Goal: Information Seeking & Learning: Learn about a topic

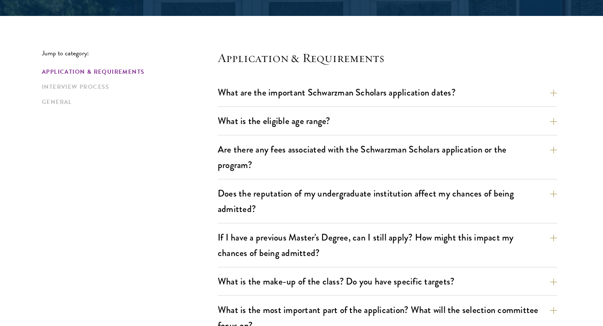
scroll to position [199, 0]
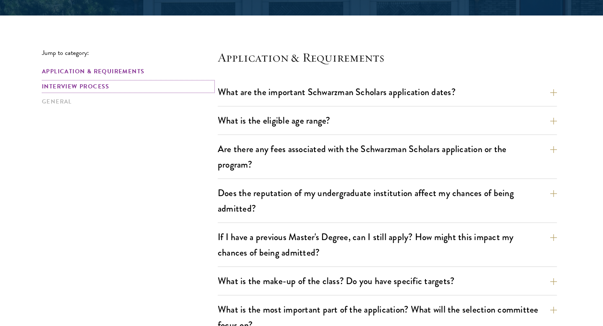
click at [98, 90] on link "Interview Process" at bounding box center [127, 86] width 171 height 9
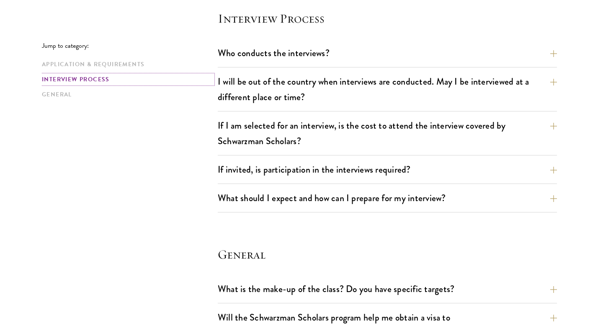
scroll to position [963, 0]
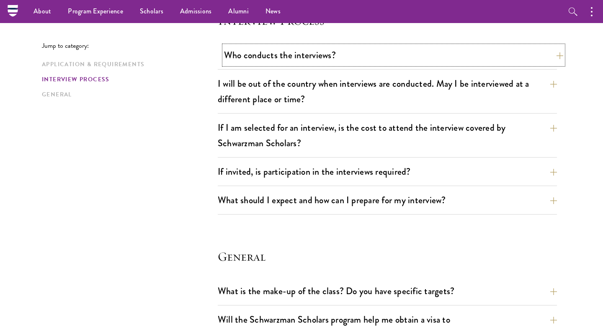
click at [549, 56] on button "Who conducts the interviews?" at bounding box center [393, 55] width 339 height 19
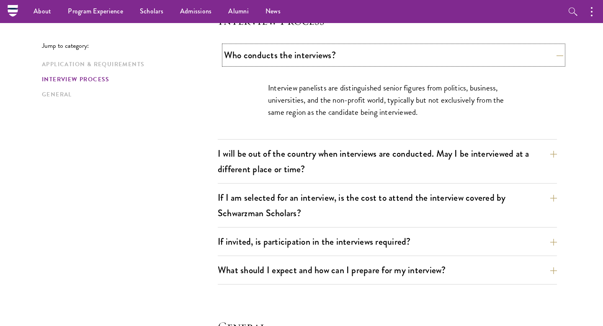
click at [549, 56] on button "Who conducts the interviews?" at bounding box center [393, 55] width 339 height 19
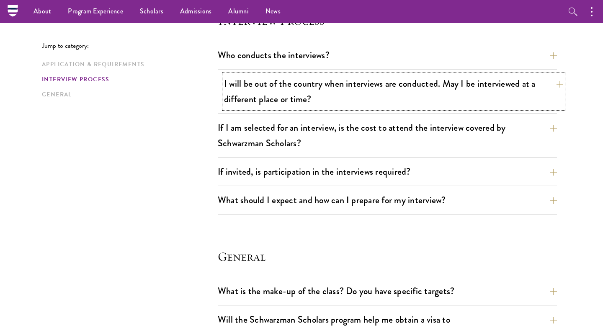
click at [554, 90] on button "I will be out of the country when interviews are conducted. May I be interviewe…" at bounding box center [393, 91] width 339 height 34
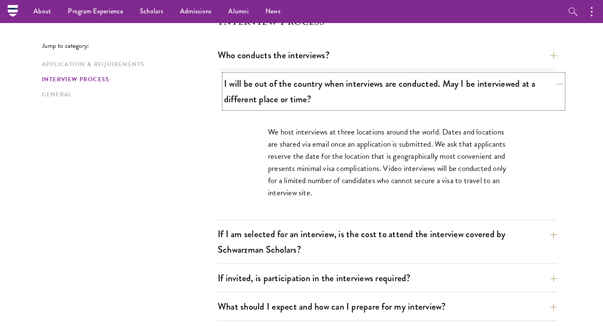
click at [554, 90] on button "I will be out of the country when interviews are conducted. May I be interviewe…" at bounding box center [393, 91] width 339 height 34
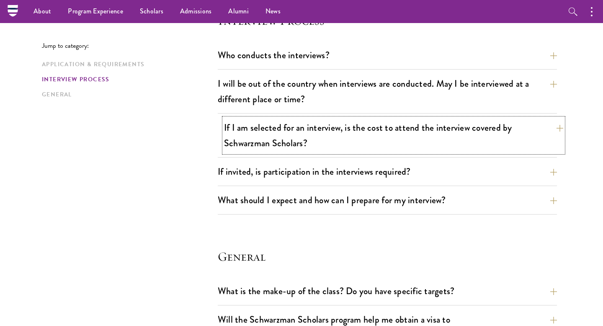
click at [545, 135] on button "If I am selected for an interview, is the cost to attend the interview covered …" at bounding box center [393, 135] width 339 height 34
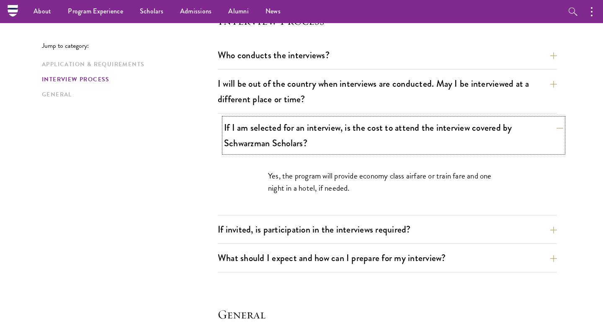
click at [545, 135] on button "If I am selected for an interview, is the cost to attend the interview covered …" at bounding box center [393, 135] width 339 height 34
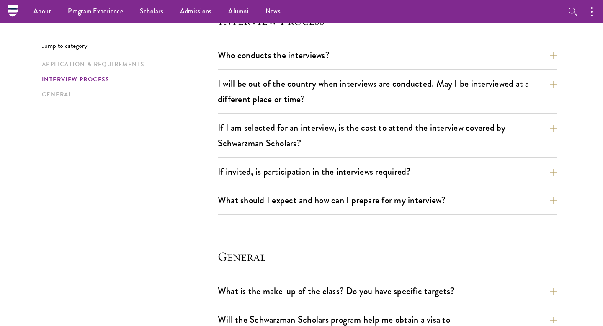
click at [540, 157] on div "If I am selected for an interview, is the cost to attend the interview covered …" at bounding box center [387, 137] width 339 height 39
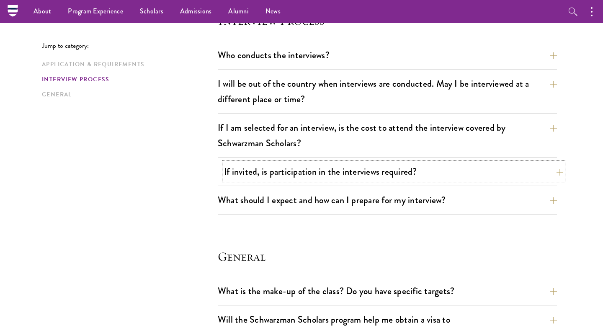
click at [541, 163] on button "If invited, is participation in the interviews required?" at bounding box center [393, 171] width 339 height 19
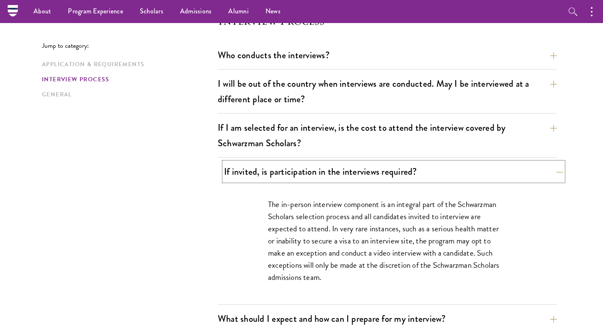
click at [541, 163] on button "If invited, is participation in the interviews required?" at bounding box center [393, 171] width 339 height 19
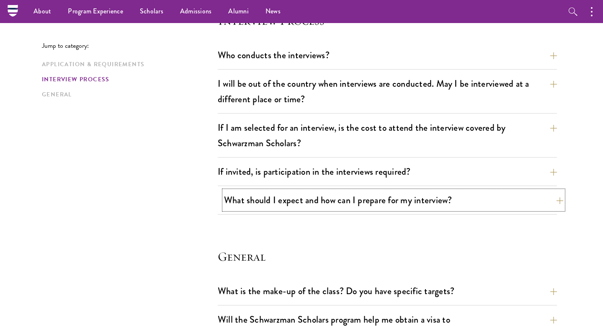
click at [541, 191] on button "What should I expect and how can I prepare for my interview?" at bounding box center [393, 200] width 339 height 19
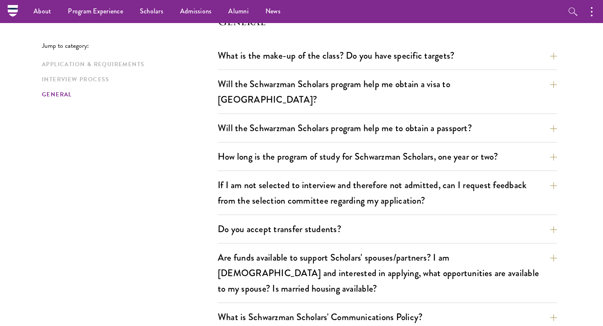
scroll to position [1739, 0]
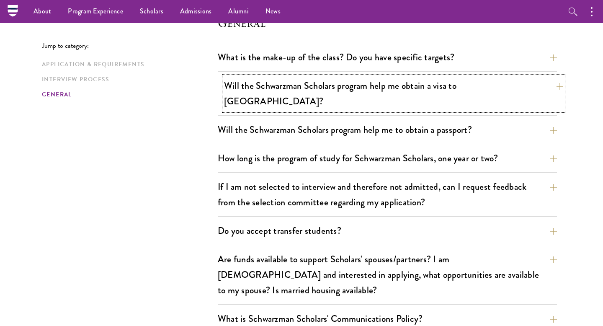
click at [361, 88] on button "Will the Schwarzman Scholars program help me obtain a visa to [GEOGRAPHIC_DATA]?" at bounding box center [393, 93] width 339 height 34
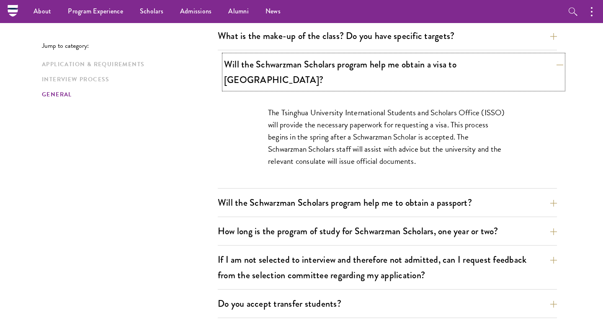
scroll to position [1197, 0]
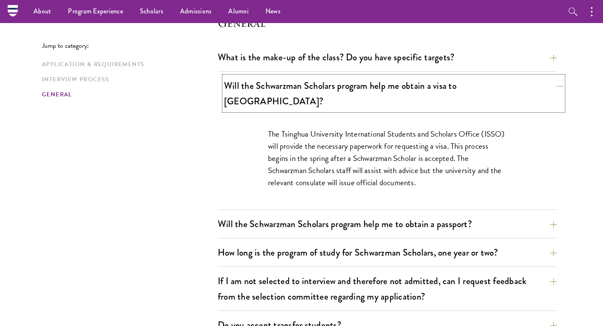
click at [352, 87] on button "Will the Schwarzman Scholars program help me obtain a visa to [GEOGRAPHIC_DATA]?" at bounding box center [393, 93] width 339 height 34
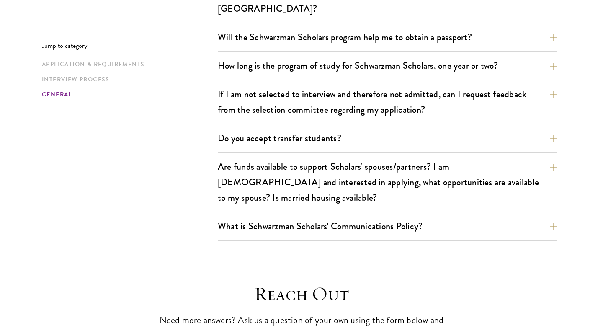
scroll to position [1290, 0]
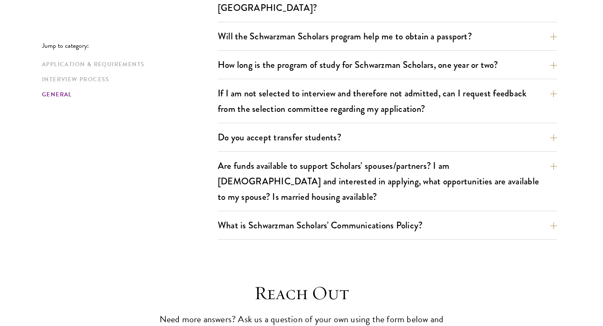
click at [277, 105] on div "If I am not selected to interview and therefore not admitted, can I request fee…" at bounding box center [387, 103] width 339 height 39
click at [284, 93] on button "If I am not selected to interview and therefore not admitted, can I request fee…" at bounding box center [393, 101] width 339 height 34
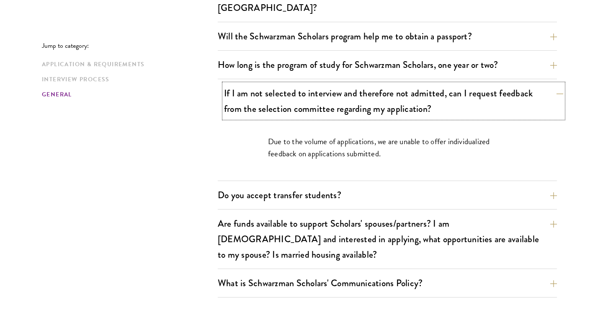
click at [284, 93] on button "If I am not selected to interview and therefore not admitted, can I request fee…" at bounding box center [393, 101] width 339 height 34
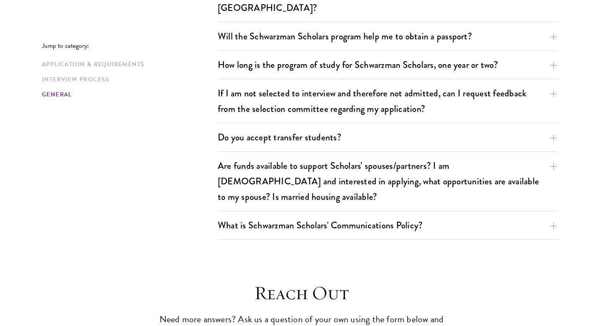
click at [288, 137] on div "What is the make-up of the class? Do you have specific targets? The only firm t…" at bounding box center [387, 96] width 339 height 285
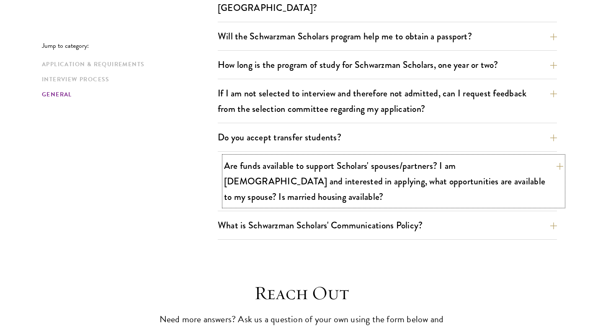
click at [286, 156] on button "Are funds available to support Scholars' spouses/partners? I am [DEMOGRAPHIC_DA…" at bounding box center [393, 181] width 339 height 50
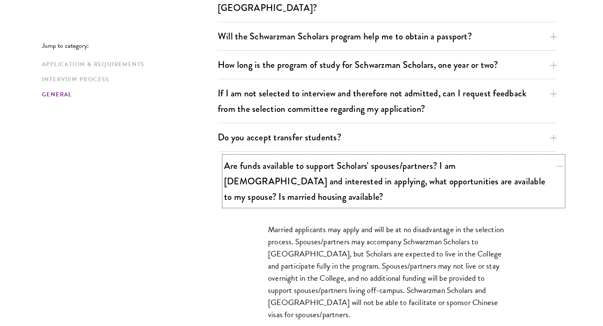
click at [286, 156] on button "Are funds available to support Scholars' spouses/partners? I am [DEMOGRAPHIC_DA…" at bounding box center [393, 181] width 339 height 50
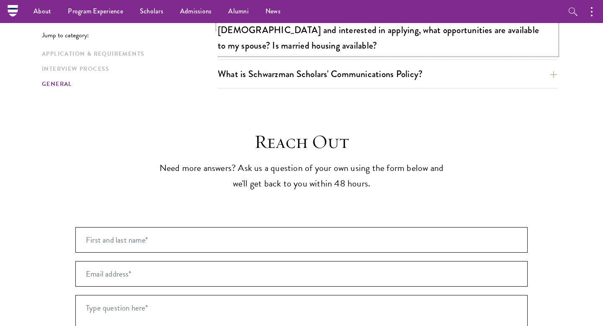
scroll to position [1425, 0]
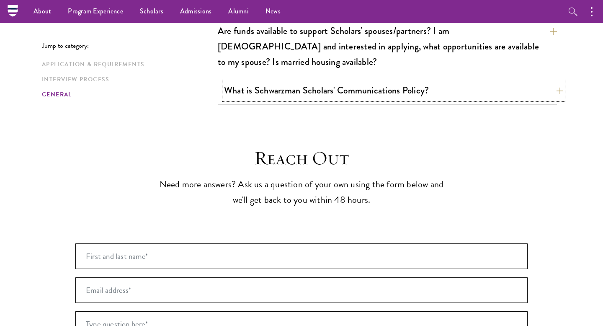
click at [256, 81] on button "What is Schwarzman Scholars' Communications Policy?" at bounding box center [393, 90] width 339 height 19
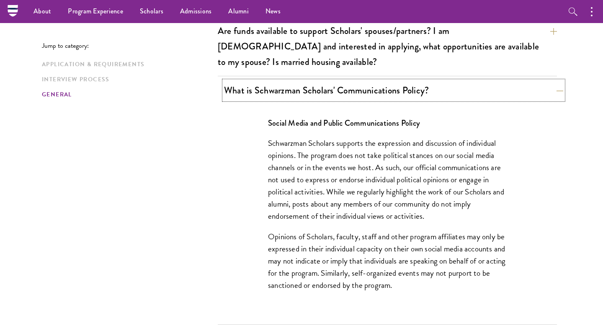
click at [256, 81] on button "What is Schwarzman Scholars' Communications Policy?" at bounding box center [393, 90] width 339 height 19
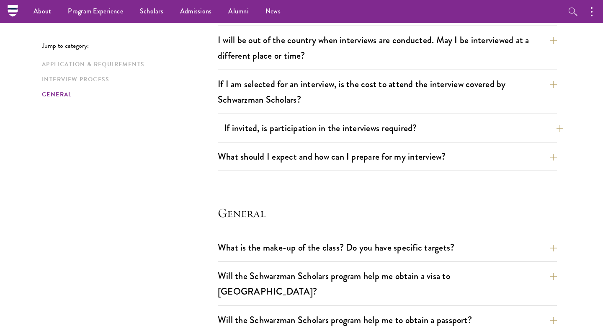
scroll to position [998, 0]
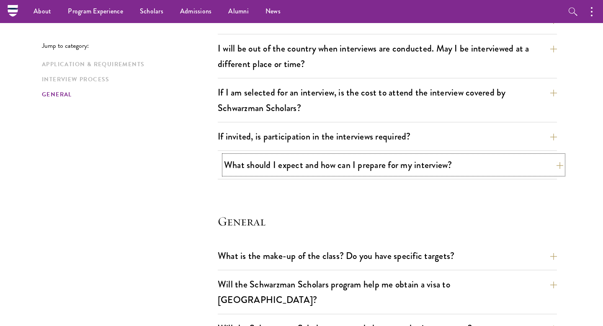
click at [452, 164] on button "What should I expect and how can I prepare for my interview?" at bounding box center [393, 164] width 339 height 19
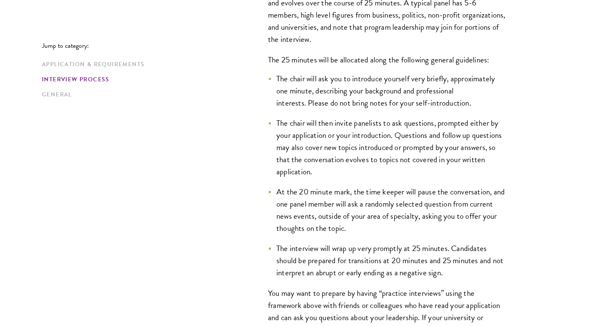
scroll to position [1497, 0]
